Goal: Navigation & Orientation: Find specific page/section

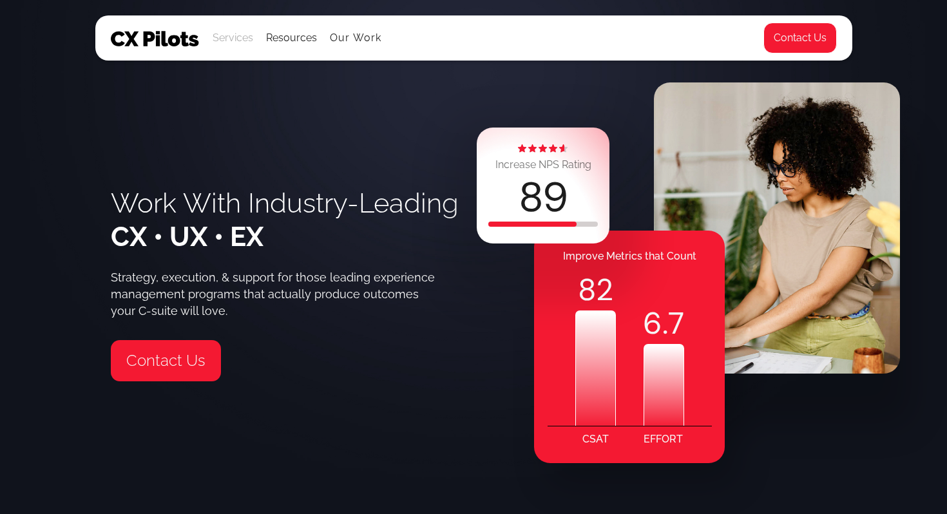
click at [246, 40] on div "Services" at bounding box center [233, 38] width 41 height 18
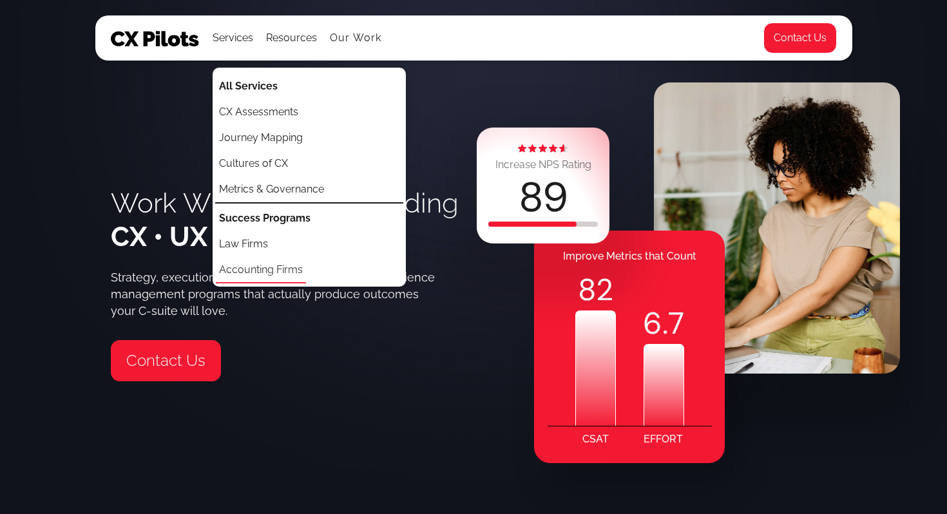
click at [256, 269] on link "Accounting Firms" at bounding box center [261, 271] width 90 height 26
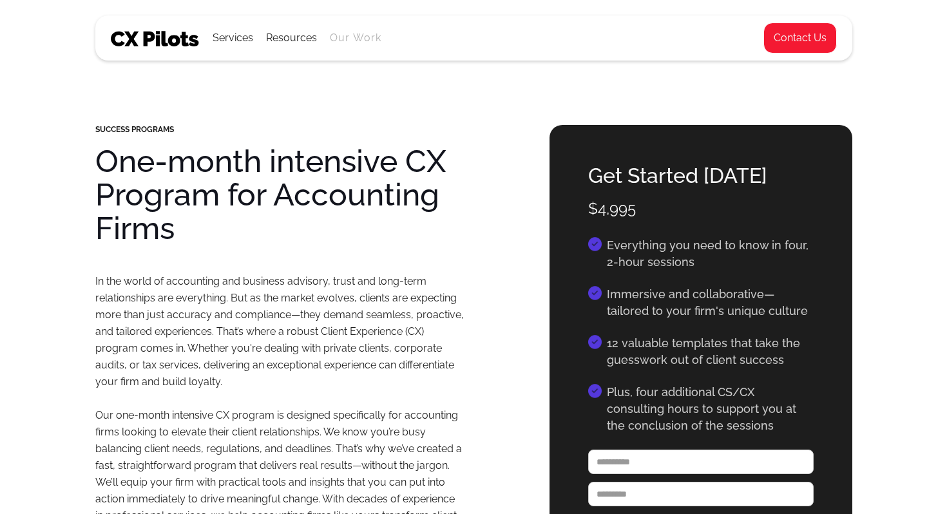
click at [348, 35] on link "Our Work" at bounding box center [356, 38] width 52 height 12
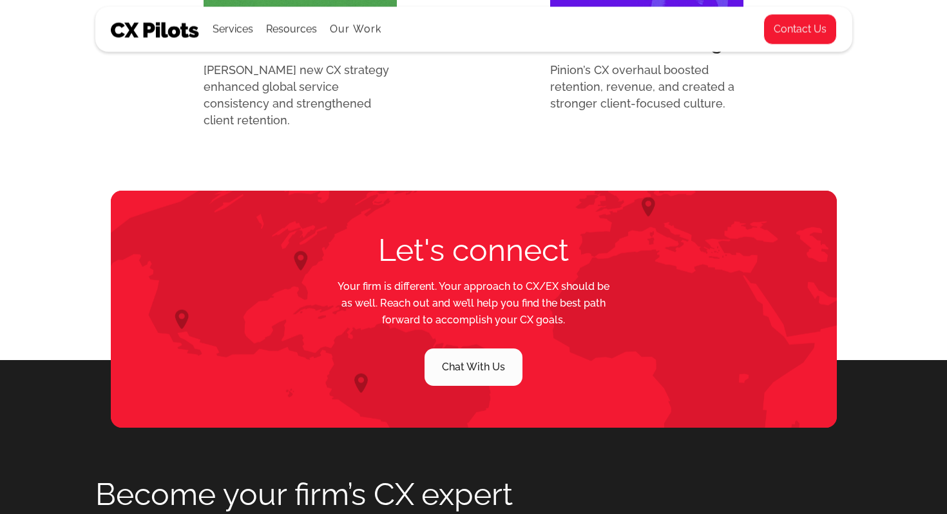
scroll to position [1647, 0]
